Goal: Information Seeking & Learning: Learn about a topic

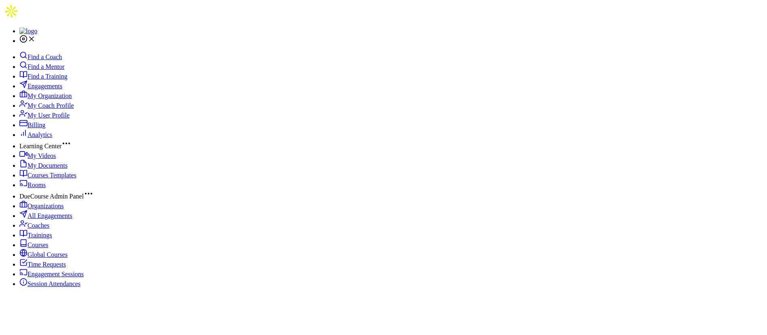
click at [58, 89] on span "Engagements" at bounding box center [45, 86] width 35 height 7
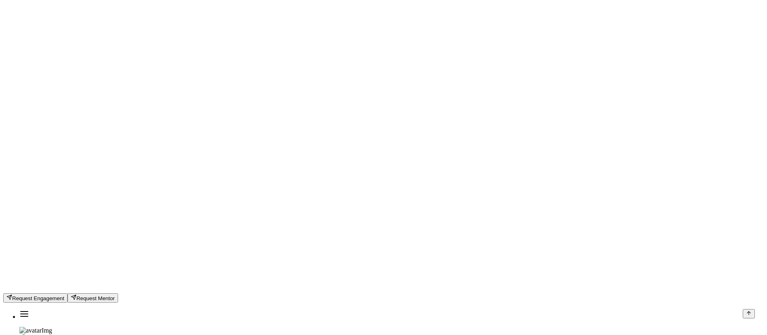
scroll to position [303, 0]
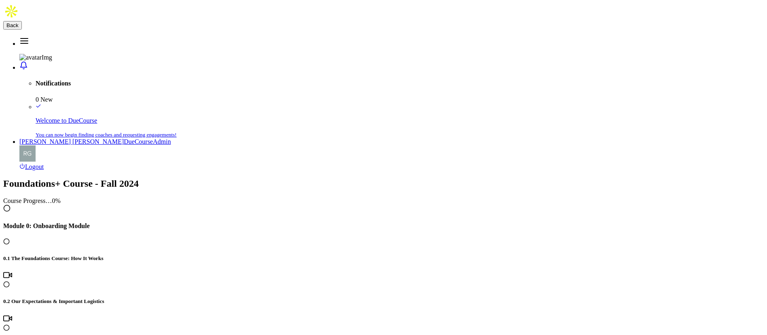
scroll to position [425, 0]
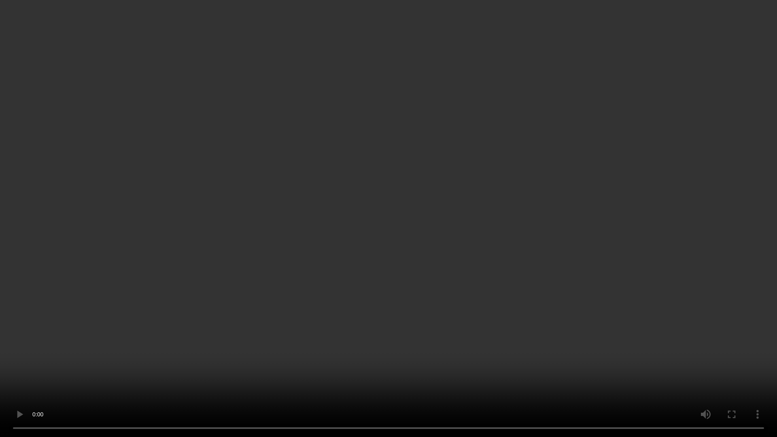
click at [284, 301] on video at bounding box center [388, 218] width 777 height 437
click at [285, 300] on video at bounding box center [388, 218] width 777 height 437
click at [393, 254] on video at bounding box center [388, 218] width 777 height 437
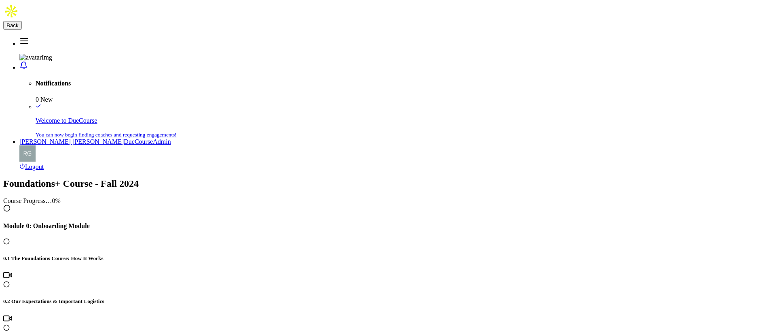
click at [22, 23] on button "Back" at bounding box center [12, 25] width 19 height 8
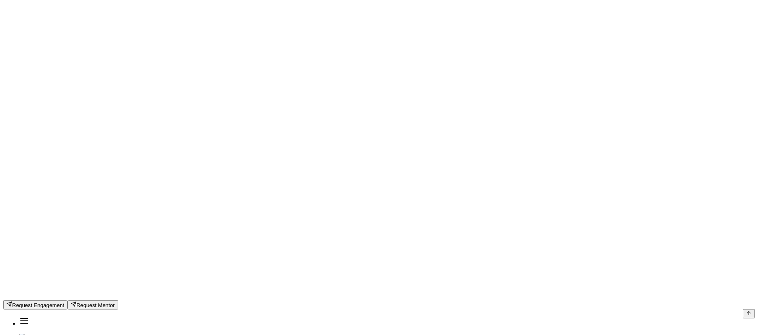
scroll to position [125, 0]
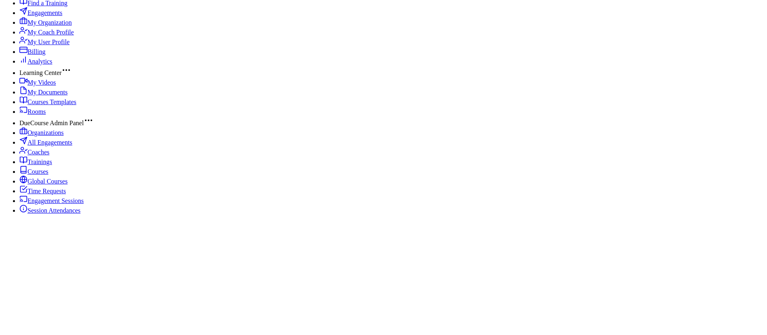
scroll to position [95, 0]
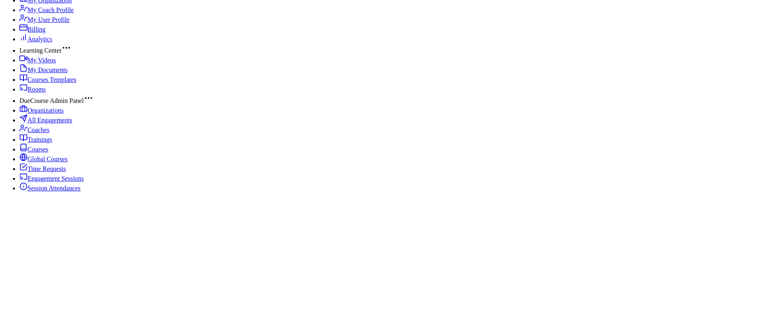
click at [57, 162] on span "Global Courses" at bounding box center [48, 158] width 40 height 7
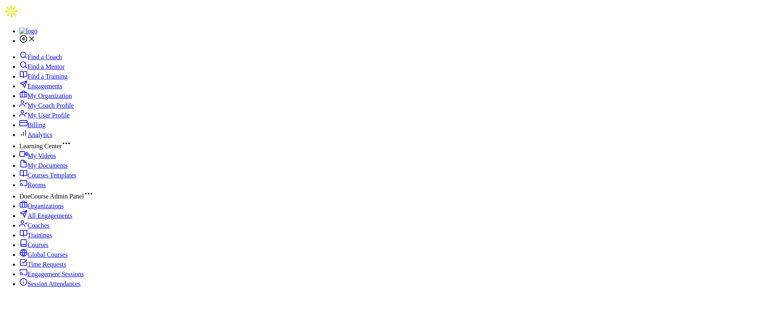
click at [66, 172] on link "Courses Templates" at bounding box center [47, 175] width 57 height 7
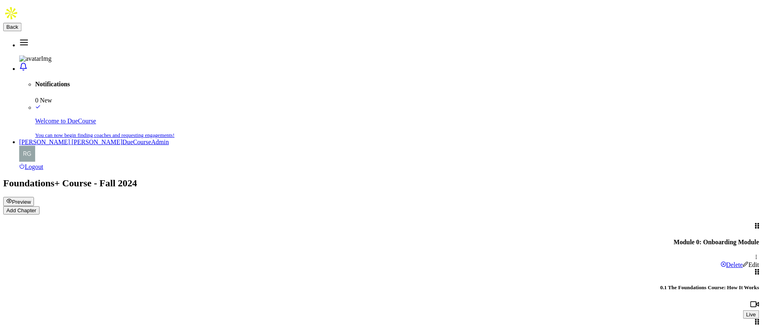
scroll to position [425, 0]
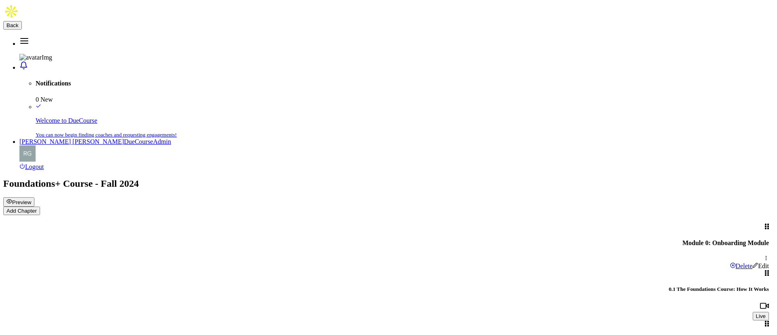
click at [22, 23] on button "Back" at bounding box center [12, 25] width 19 height 8
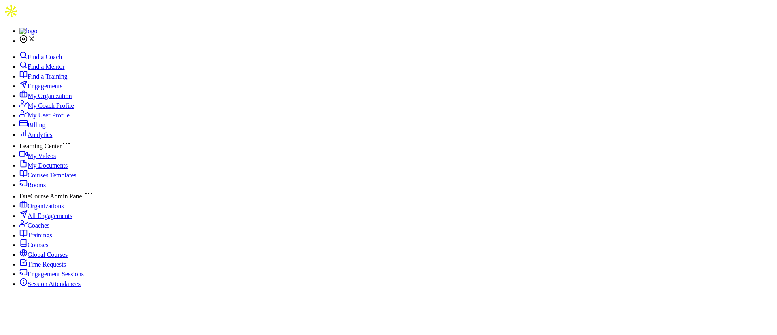
click at [40, 159] on span "My Videos" at bounding box center [42, 155] width 28 height 7
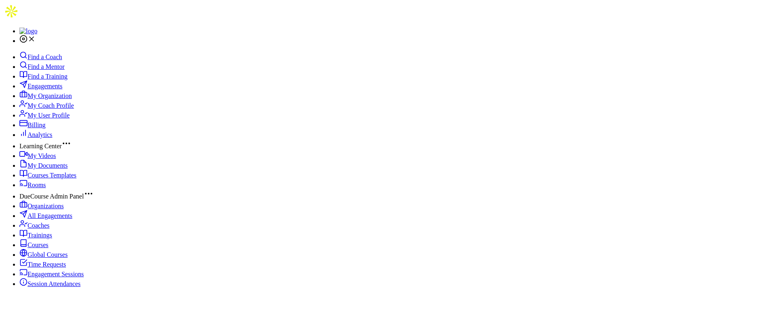
type input "ADDITION"
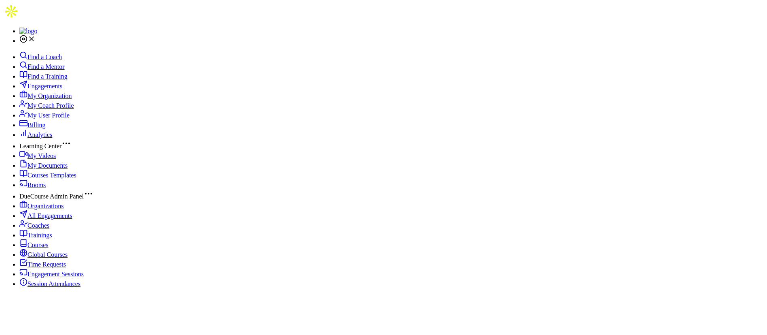
drag, startPoint x: 56, startPoint y: 216, endPoint x: 64, endPoint y: 213, distance: 8.6
click at [56, 159] on span "My Videos" at bounding box center [42, 155] width 28 height 7
type input "expectation"
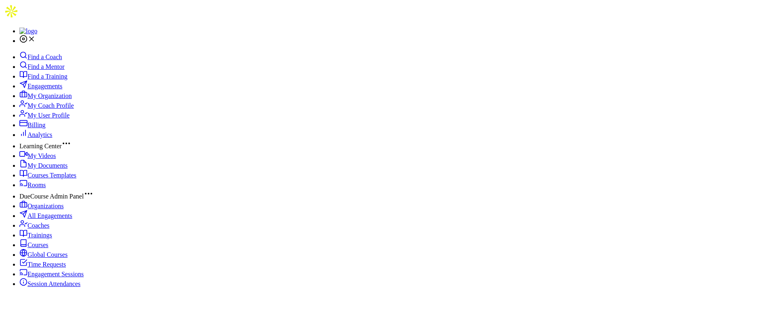
drag, startPoint x: 70, startPoint y: 215, endPoint x: 81, endPoint y: 214, distance: 11.0
click at [56, 159] on link "My Videos" at bounding box center [37, 155] width 36 height 7
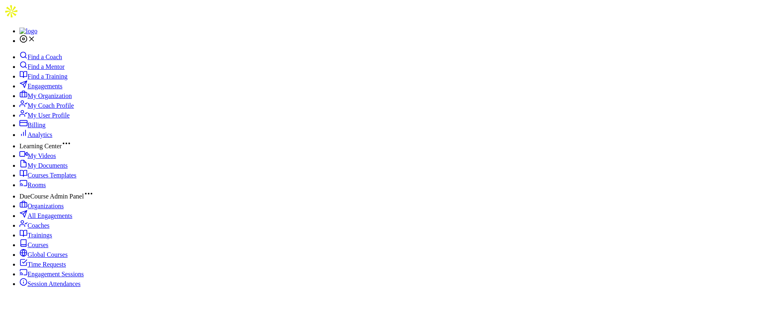
type input "sprawl"
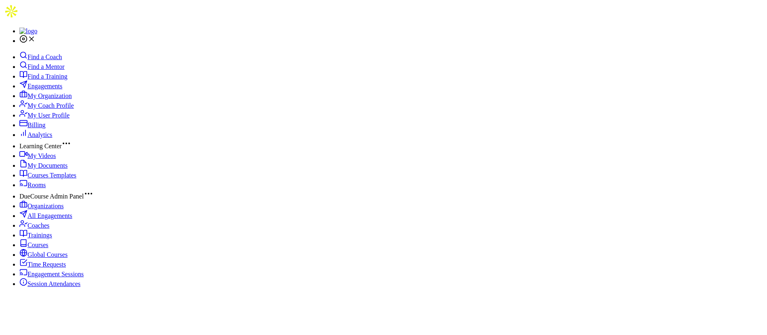
drag, startPoint x: 58, startPoint y: 219, endPoint x: 102, endPoint y: 207, distance: 45.2
click at [56, 159] on span "My Videos" at bounding box center [42, 155] width 28 height 7
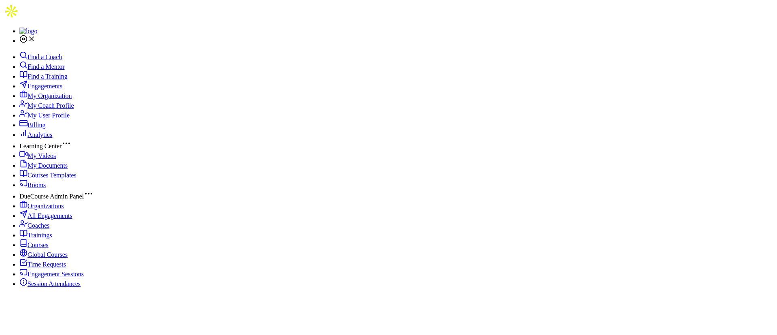
type input "bending time"
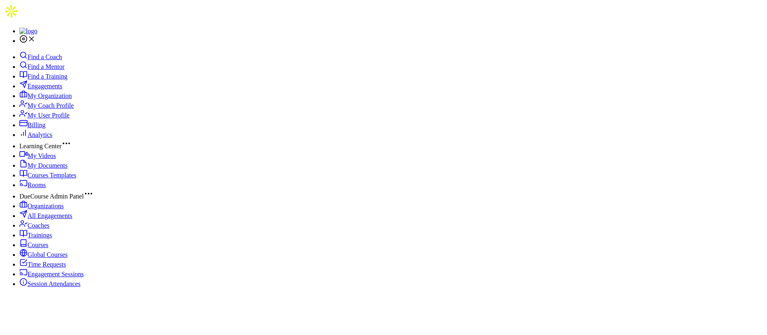
click at [59, 169] on span "My Documents" at bounding box center [48, 165] width 40 height 7
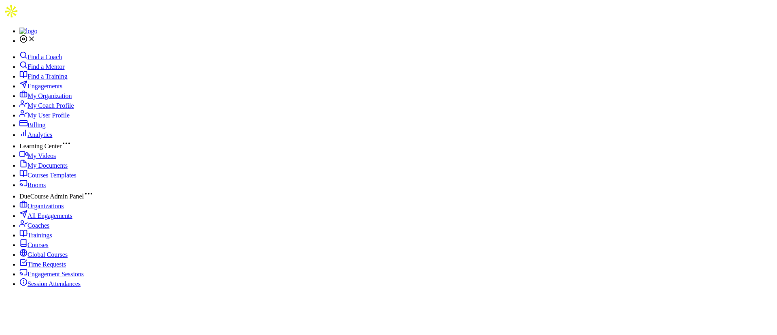
type input "best"
click at [52, 87] on span "Engagements" at bounding box center [45, 86] width 35 height 7
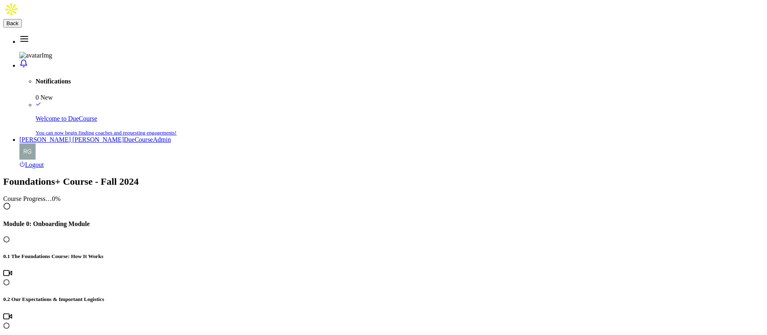
scroll to position [425, 0]
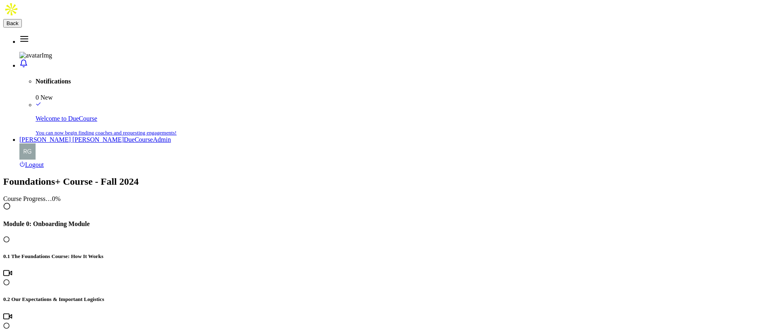
scroll to position [0, 0]
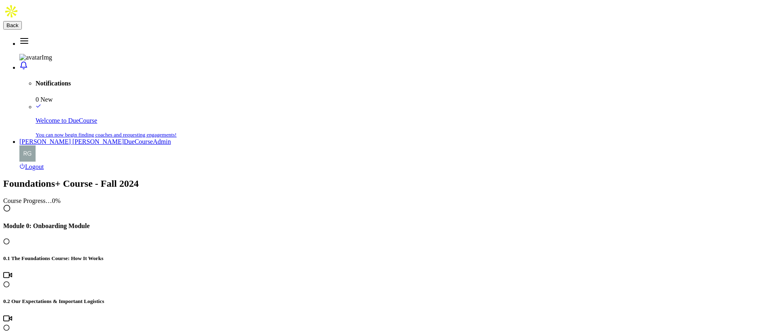
drag, startPoint x: 341, startPoint y: 55, endPoint x: 269, endPoint y: 54, distance: 72.0
copy h4 "2.2 Understanding Expectations"
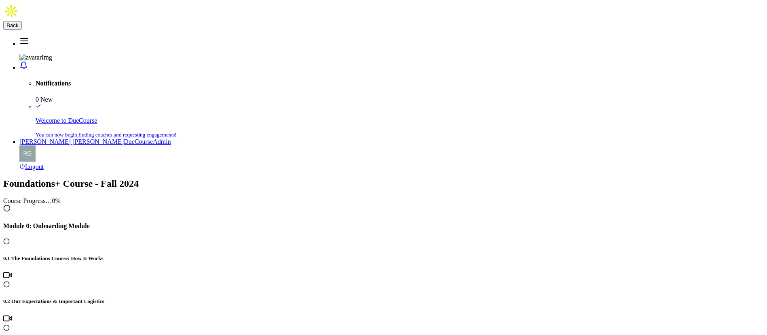
drag, startPoint x: 269, startPoint y: 56, endPoint x: 425, endPoint y: 56, distance: 156.6
copy h4 "2.3 Compressing Workday Sprawl"
drag, startPoint x: 270, startPoint y: 55, endPoint x: 508, endPoint y: 57, distance: 237.9
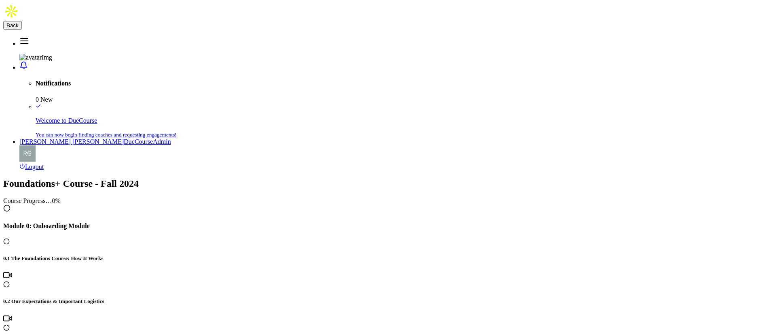
copy h4 "2.4 Vlog: Bending Time Around Your Restorative Activities"
drag, startPoint x: 371, startPoint y: 58, endPoint x: 260, endPoint y: 54, distance: 111.3
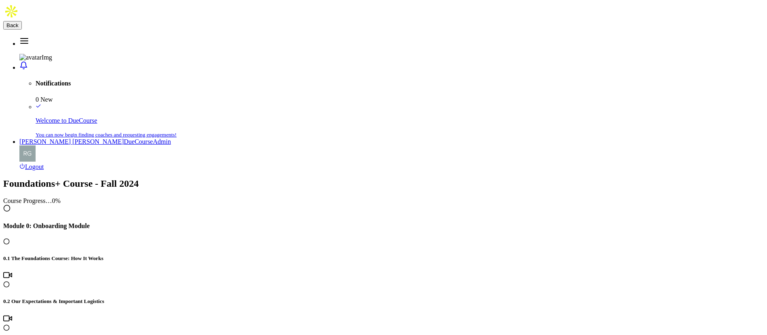
copy h4 "2.5 Module 2 Reflection"
drag, startPoint x: 277, startPoint y: 87, endPoint x: 650, endPoint y: 95, distance: 373.5
copy h5 "After completing this module, how helpful do you think this information will be…"
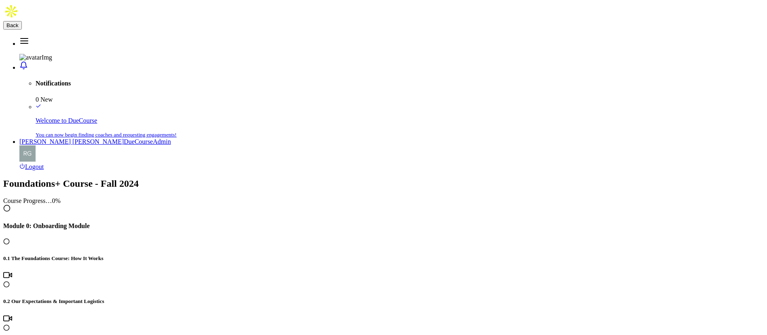
radio input "true"
drag, startPoint x: 502, startPoint y: 175, endPoint x: 278, endPoint y: 169, distance: 223.8
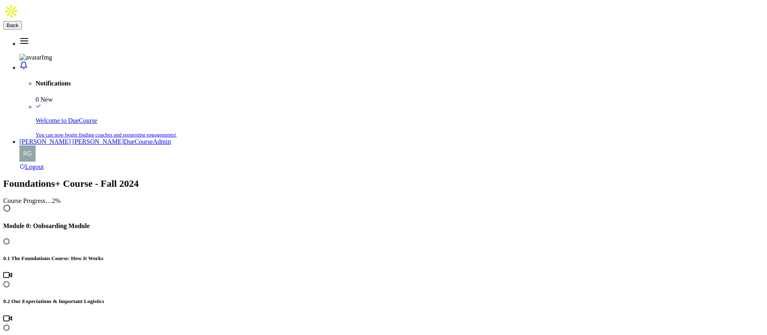
copy h5 "Take a moment to reflect on how the last week has gone. What's one observation …"
drag, startPoint x: 328, startPoint y: 130, endPoint x: 277, endPoint y: 130, distance: 51.0
copy td "Not Helpful"
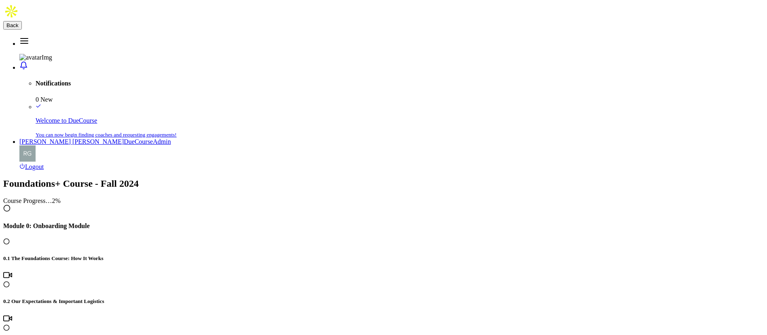
drag, startPoint x: 703, startPoint y: 130, endPoint x: 740, endPoint y: 130, distance: 36.8
copy td "Helpful"
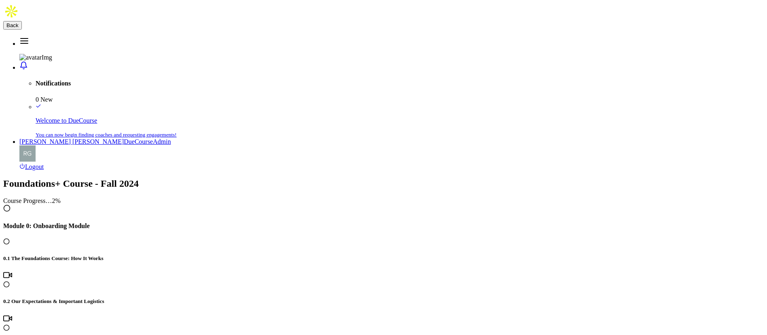
drag, startPoint x: 566, startPoint y: 59, endPoint x: 271, endPoint y: 55, distance: 294.9
copy h4 "BONUS CONTENT: What Helps You Show Up At Your Best? Practice Guide"
